Goal: Task Accomplishment & Management: Use online tool/utility

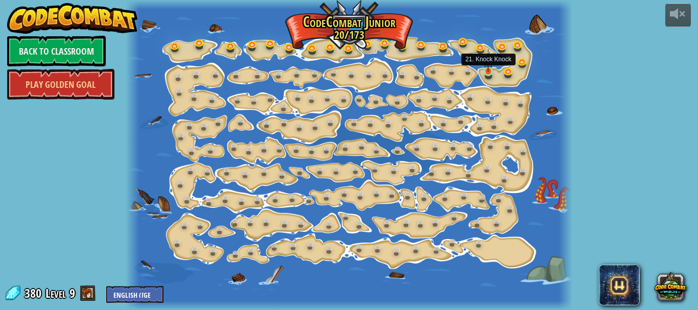
click at [484, 68] on img at bounding box center [488, 60] width 10 height 23
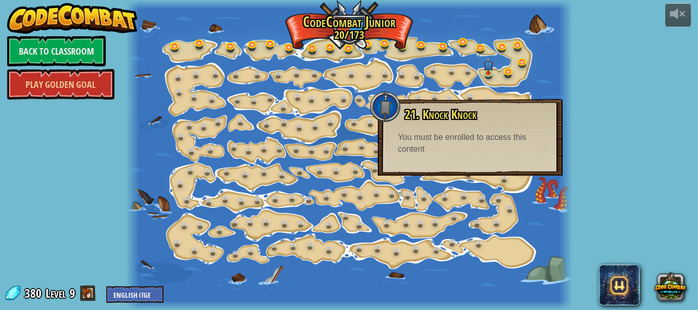
click at [343, 84] on div at bounding box center [349, 155] width 447 height 310
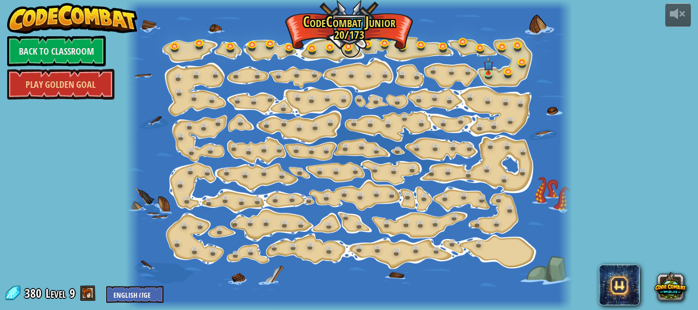
click at [348, 47] on link at bounding box center [350, 48] width 20 height 20
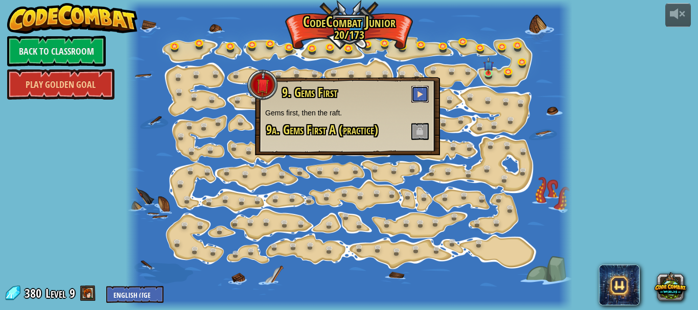
click at [418, 86] on button at bounding box center [419, 94] width 17 height 17
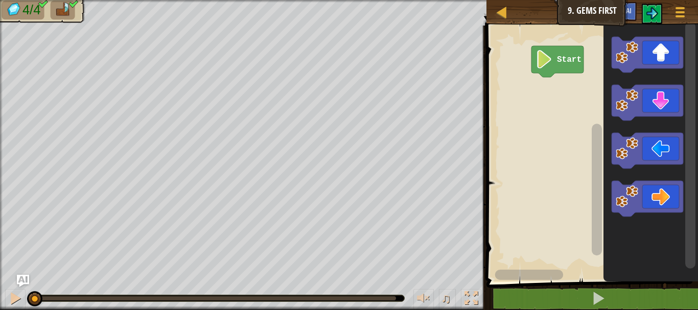
click at [105, 149] on div "Map Junior 9. Gems First Game Menu Ask AI 1 ההההההההההההההההההההההההההההההההההה…" at bounding box center [349, 155] width 698 height 310
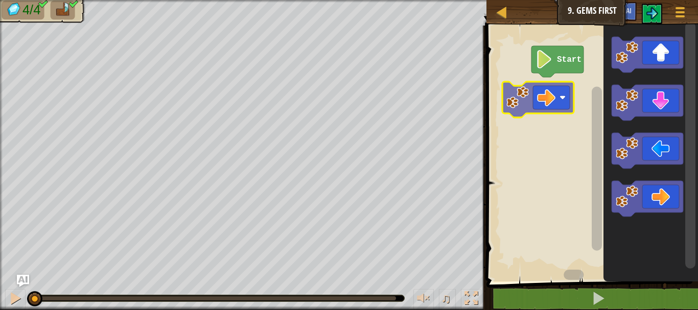
click at [526, 97] on div "Start" at bounding box center [590, 150] width 215 height 261
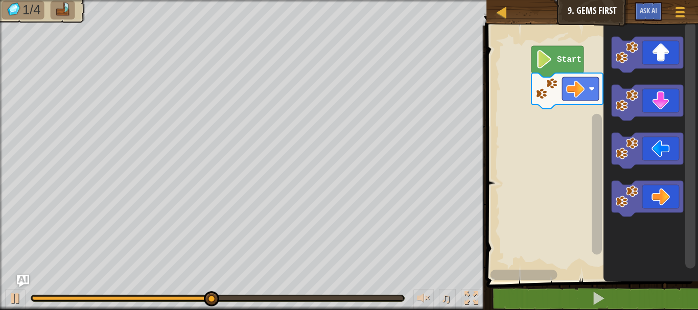
click at [658, 177] on icon "Blockly Workspace" at bounding box center [651, 150] width 95 height 261
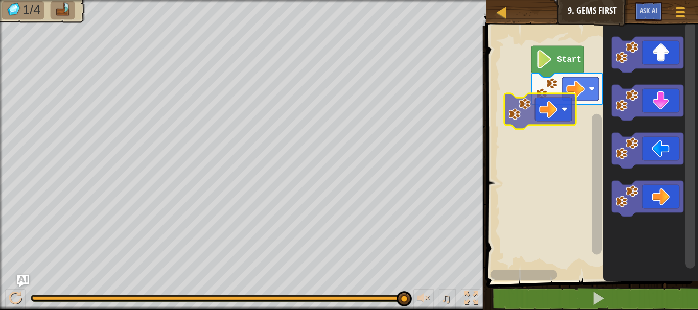
click at [555, 125] on div "Start" at bounding box center [590, 150] width 215 height 261
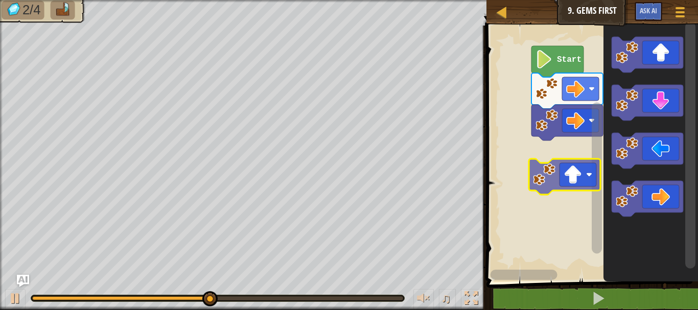
click at [558, 193] on div "Start" at bounding box center [590, 150] width 215 height 261
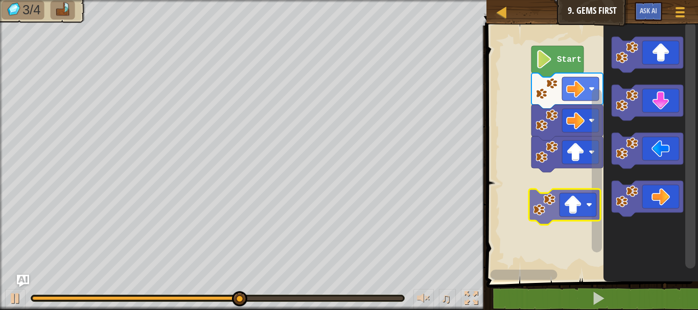
click at [660, 162] on g "Blockly Workspace" at bounding box center [648, 127] width 72 height 180
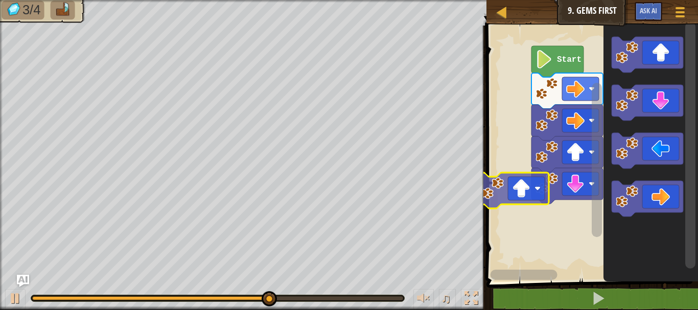
click at [513, 200] on div "Start" at bounding box center [590, 150] width 215 height 261
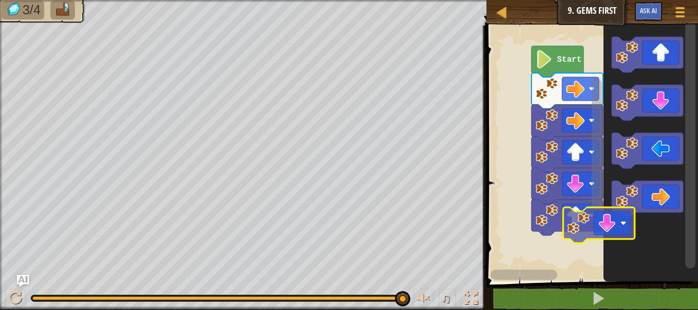
click at [608, 224] on icon "Blockly Workspace" at bounding box center [651, 150] width 95 height 261
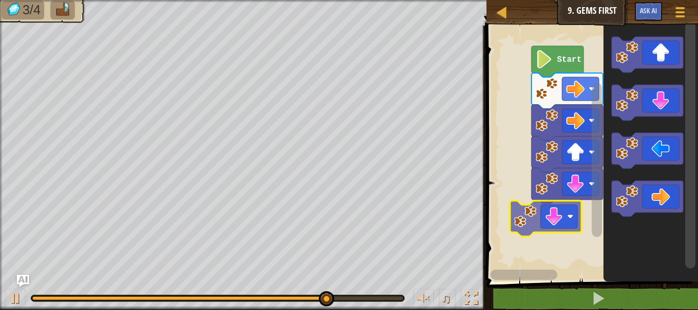
click at [552, 218] on div "Start" at bounding box center [590, 150] width 215 height 261
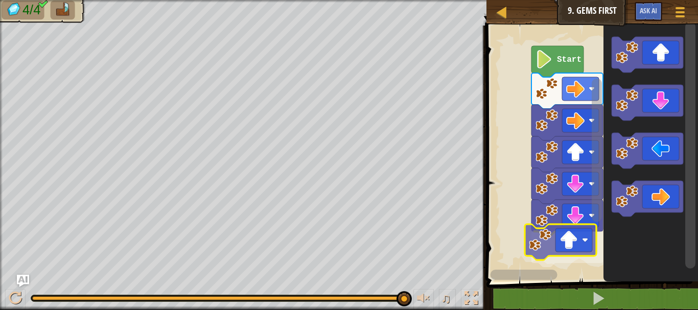
click at [565, 270] on div "Start" at bounding box center [590, 150] width 215 height 261
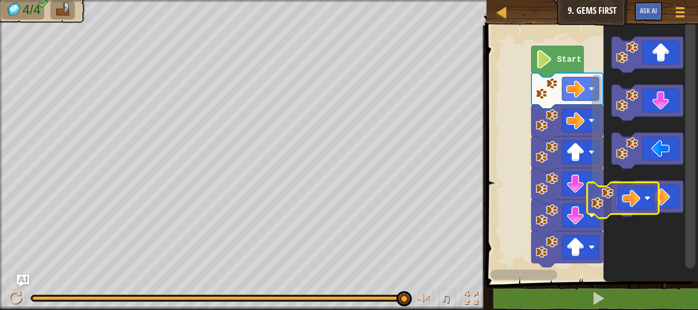
click at [588, 223] on div "Start" at bounding box center [590, 150] width 215 height 261
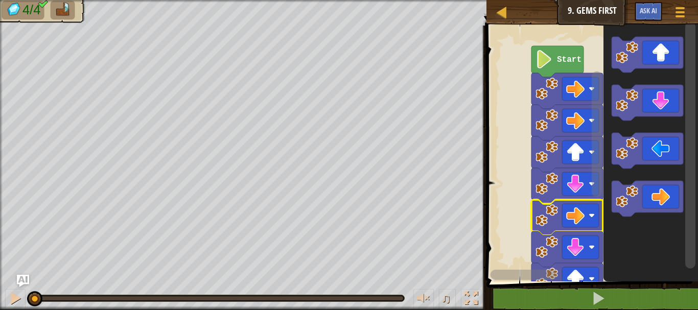
click at [588, 223] on rect "Blockly Workspace" at bounding box center [580, 216] width 37 height 24
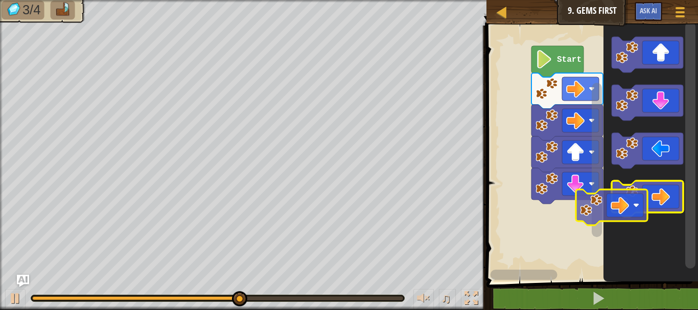
click at [614, 212] on icon "Blockly Workspace" at bounding box center [648, 199] width 72 height 36
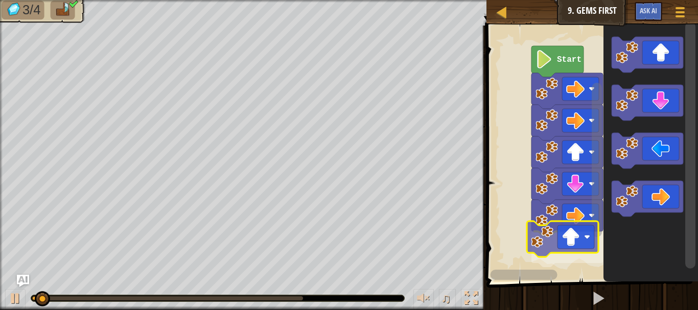
click at [579, 250] on div "Start" at bounding box center [590, 150] width 215 height 261
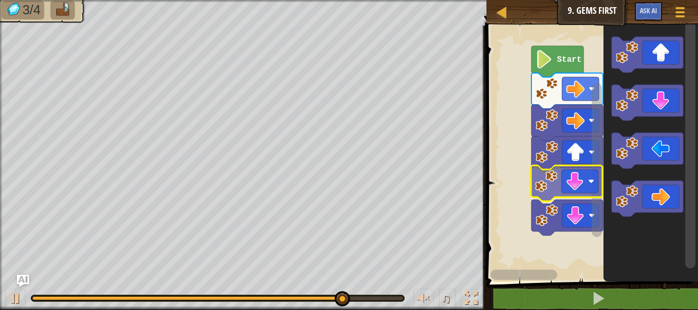
click at [563, 193] on div "Start" at bounding box center [590, 150] width 215 height 261
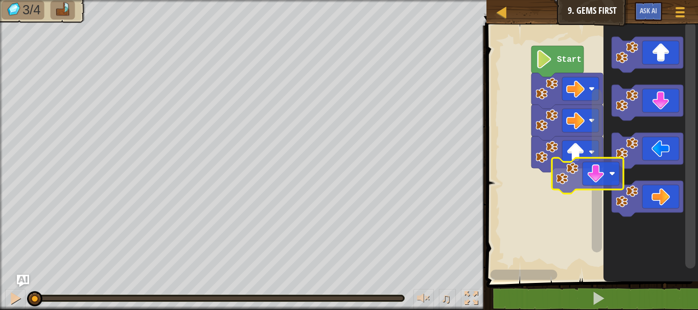
click at [576, 184] on div "Start" at bounding box center [590, 150] width 215 height 261
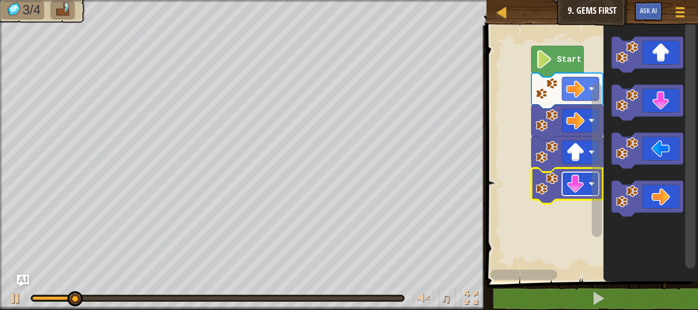
click at [588, 188] on rect "Blockly Workspace" at bounding box center [580, 184] width 37 height 24
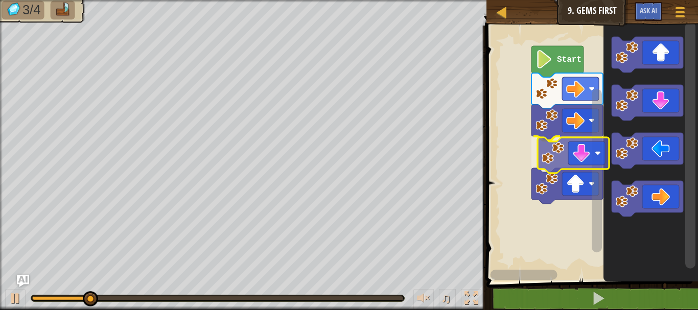
click at [554, 186] on div "Start" at bounding box center [590, 150] width 215 height 261
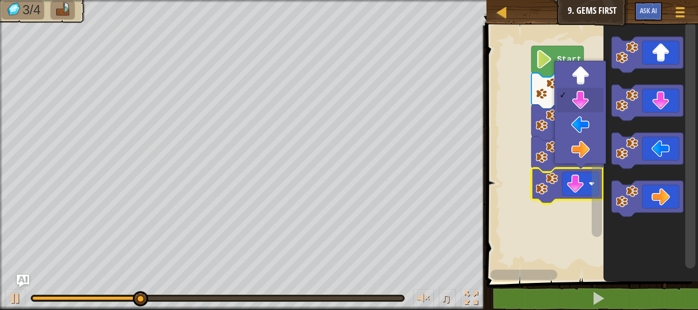
click at [569, 191] on image "Blockly Workspace" at bounding box center [575, 184] width 18 height 18
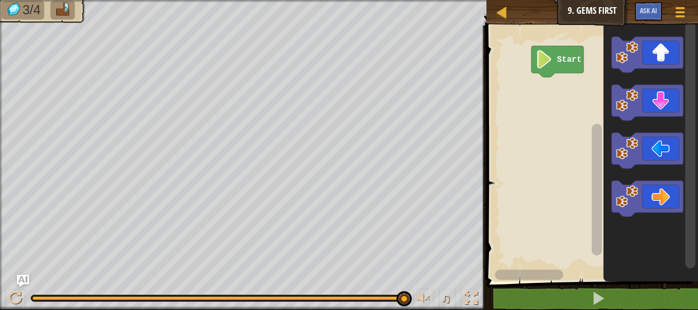
click at [550, 62] on image "Blockly Workspace" at bounding box center [544, 59] width 17 height 18
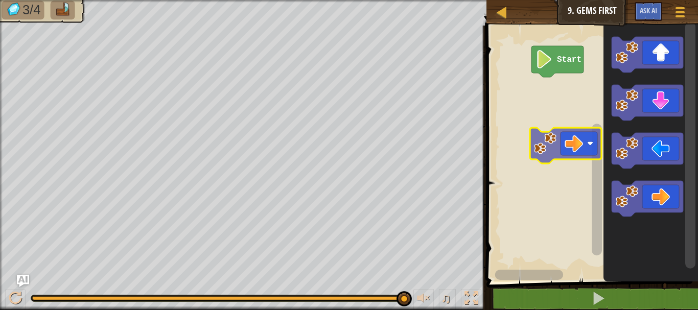
click at [555, 137] on div "Start" at bounding box center [590, 150] width 215 height 261
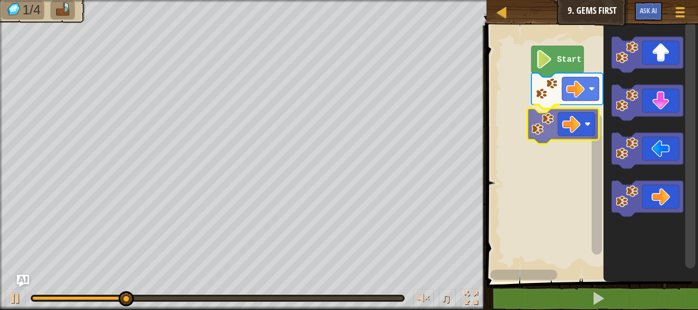
click at [563, 121] on div "Start" at bounding box center [590, 150] width 215 height 261
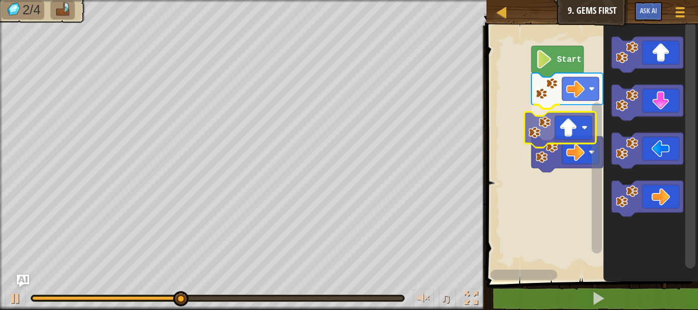
click at [554, 141] on div "Start" at bounding box center [590, 150] width 215 height 261
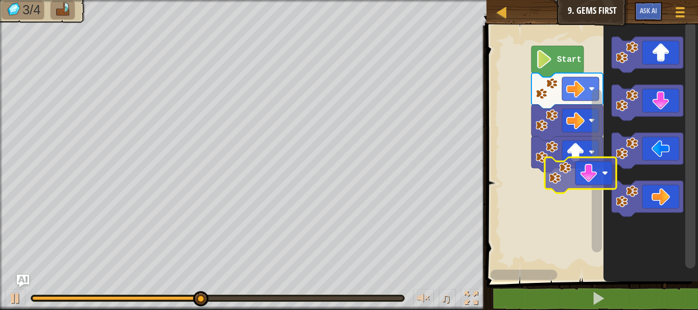
click at [567, 191] on div "Start" at bounding box center [590, 150] width 215 height 261
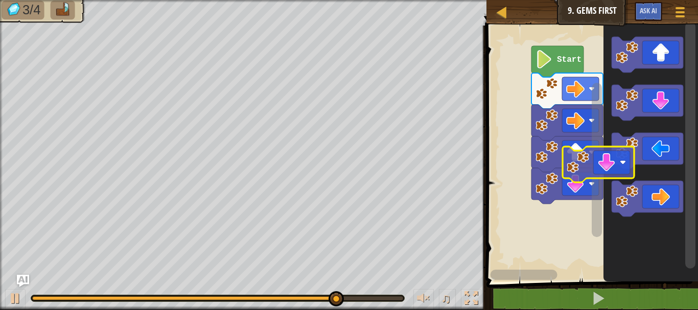
click at [577, 217] on div "Start" at bounding box center [590, 150] width 215 height 261
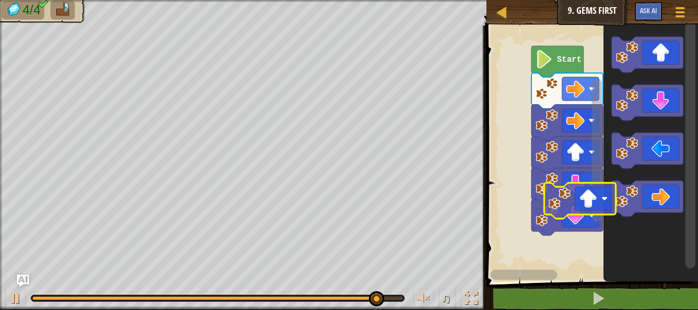
click at [601, 219] on div "Start" at bounding box center [590, 150] width 215 height 261
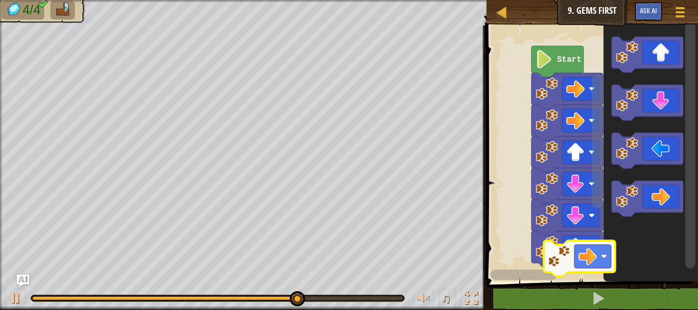
click at [572, 263] on div "Start" at bounding box center [590, 150] width 215 height 261
